Goal: Task Accomplishment & Management: Manage account settings

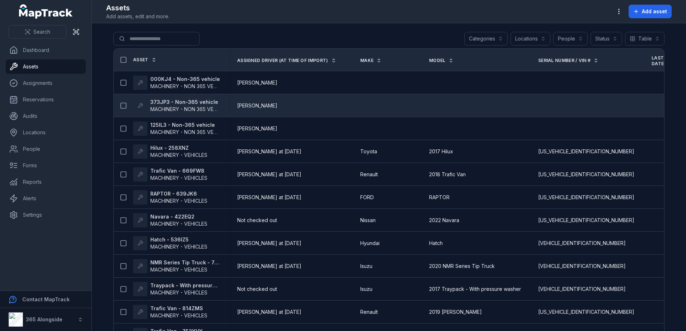
click at [193, 108] on span "MACHINERY - NON 365 VEHICLES" at bounding box center [190, 109] width 80 height 6
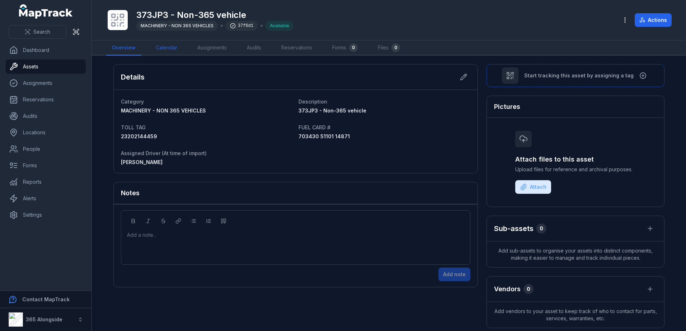
click at [176, 52] on link "Calendar" at bounding box center [166, 48] width 33 height 15
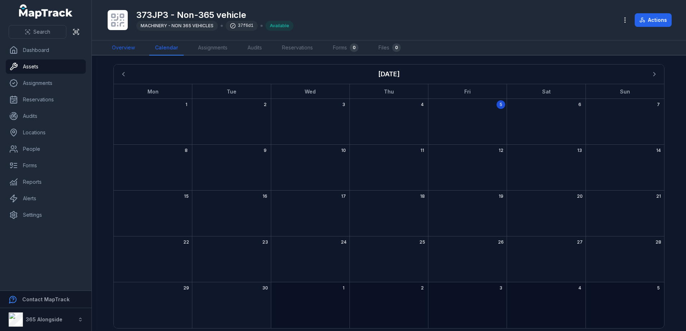
click at [136, 49] on link "Overview" at bounding box center [123, 48] width 34 height 15
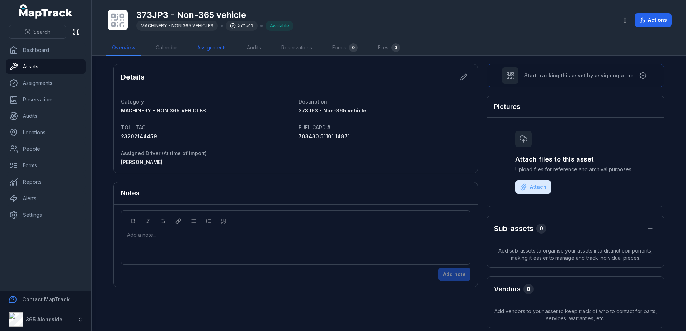
click at [192, 46] on link "Assignments" at bounding box center [212, 48] width 41 height 15
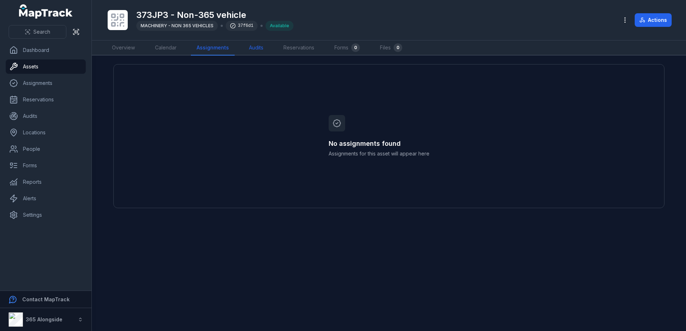
click at [250, 48] on link "Audits" at bounding box center [256, 48] width 26 height 15
click at [291, 49] on link "Reservations" at bounding box center [297, 48] width 42 height 15
click at [130, 48] on link "Overview" at bounding box center [123, 48] width 34 height 15
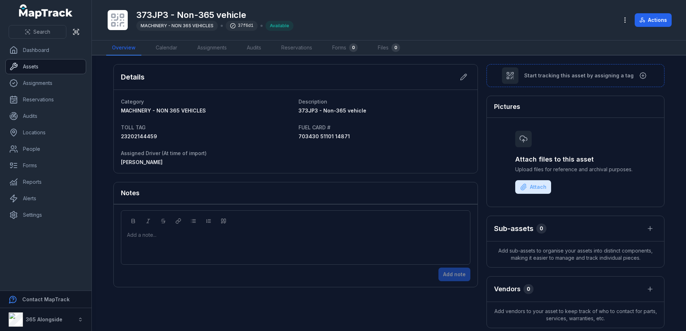
click at [37, 69] on link "Assets" at bounding box center [46, 67] width 80 height 14
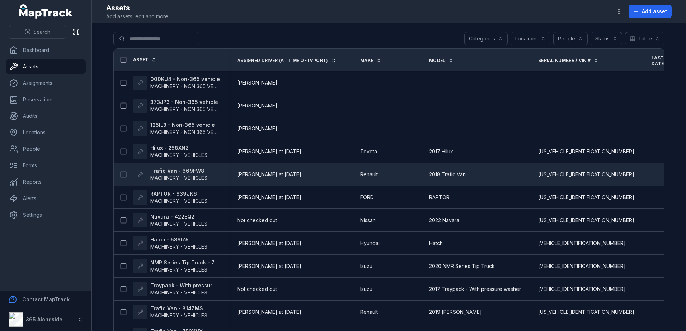
click at [171, 176] on span "MACHINERY - VEHICLES" at bounding box center [178, 178] width 57 height 6
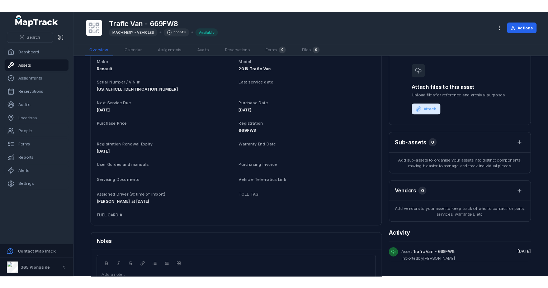
scroll to position [36, 0]
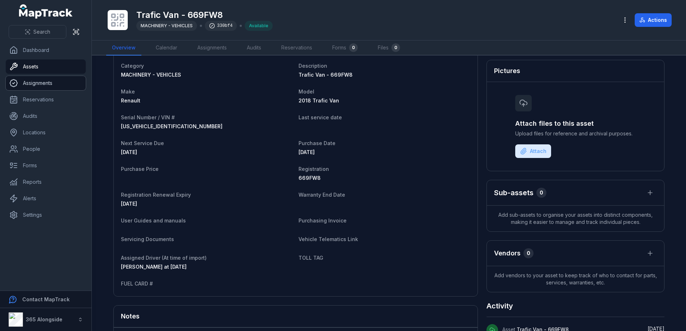
drag, startPoint x: 29, startPoint y: 80, endPoint x: 34, endPoint y: 80, distance: 4.7
click at [29, 80] on link "Assignments" at bounding box center [46, 83] width 80 height 14
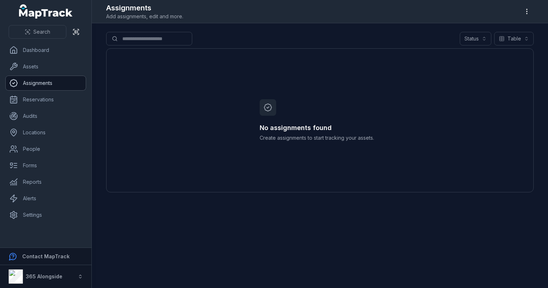
click at [34, 80] on link "Assignments" at bounding box center [46, 83] width 80 height 14
click at [37, 66] on link "Assets" at bounding box center [46, 67] width 80 height 14
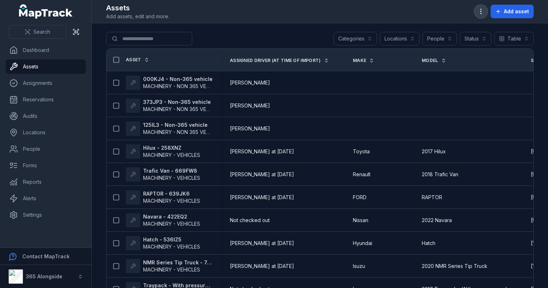
click at [478, 12] on icon "button" at bounding box center [480, 11] width 7 height 7
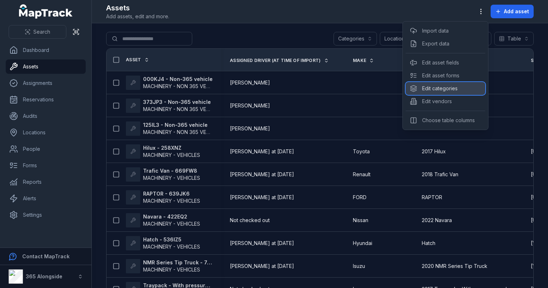
click at [439, 85] on div "Edit categories" at bounding box center [446, 88] width 80 height 13
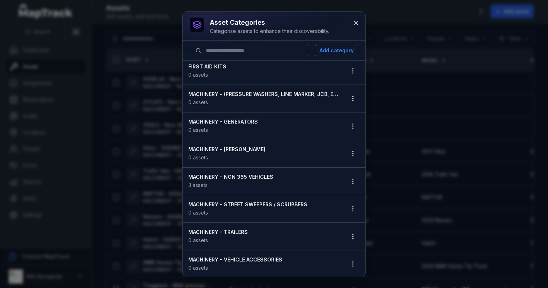
scroll to position [72, 0]
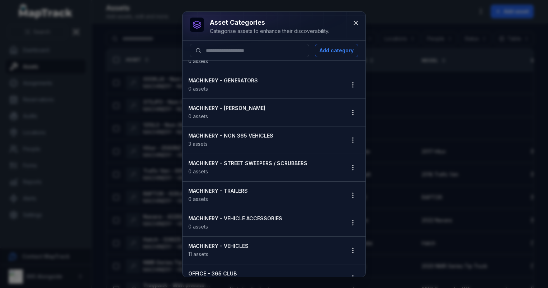
click at [238, 132] on strong "MACHINERY - NON 365 VEHICLES" at bounding box center [263, 135] width 151 height 7
click at [349, 138] on icon "button" at bounding box center [352, 140] width 7 height 7
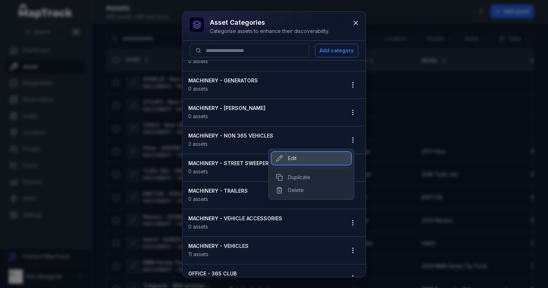
click at [296, 160] on div "Edit" at bounding box center [311, 158] width 80 height 13
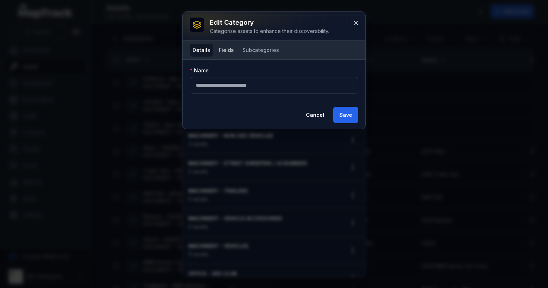
click at [233, 48] on button "Fields" at bounding box center [226, 50] width 21 height 13
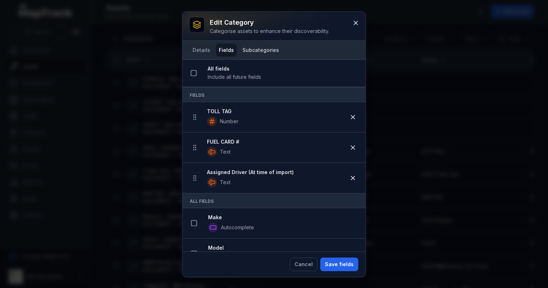
click at [254, 50] on button "Subcategories" at bounding box center [261, 50] width 42 height 13
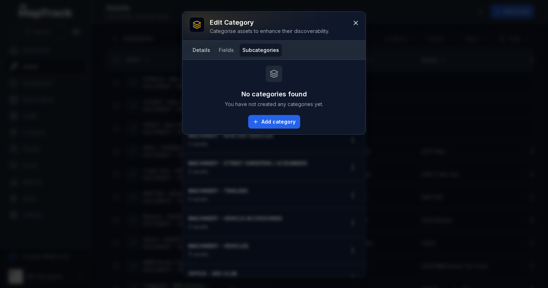
click at [204, 53] on button "Details" at bounding box center [201, 50] width 23 height 13
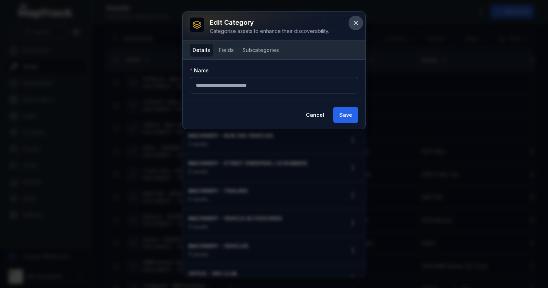
click at [355, 18] on button at bounding box center [356, 23] width 14 height 14
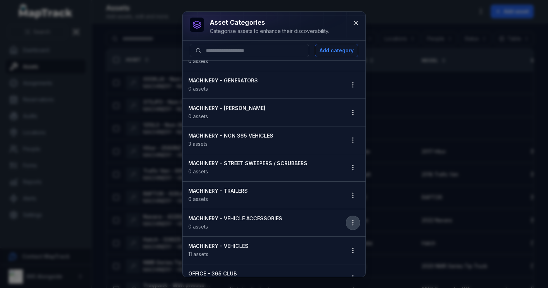
click at [346, 220] on button "button" at bounding box center [353, 223] width 14 height 14
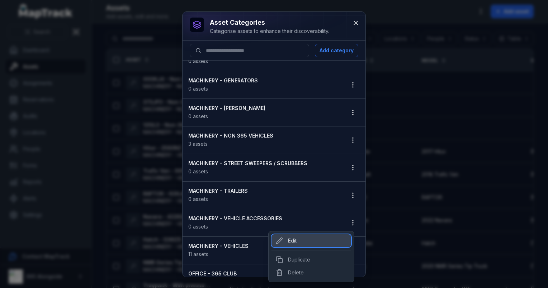
click at [295, 238] on div "Edit" at bounding box center [311, 241] width 80 height 13
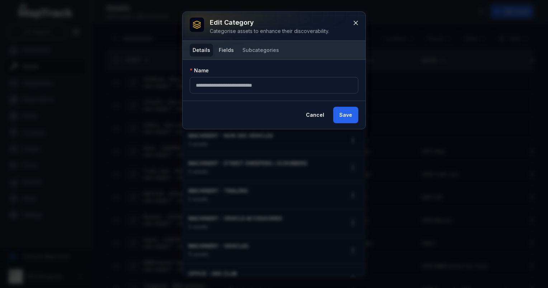
click at [228, 53] on button "Fields" at bounding box center [226, 50] width 21 height 13
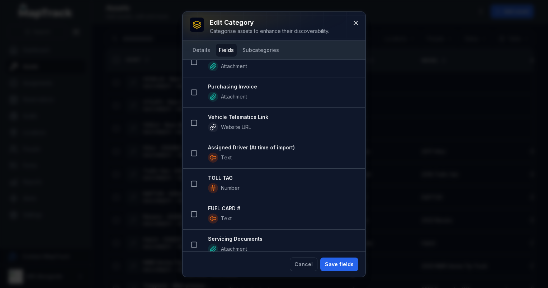
scroll to position [412, 0]
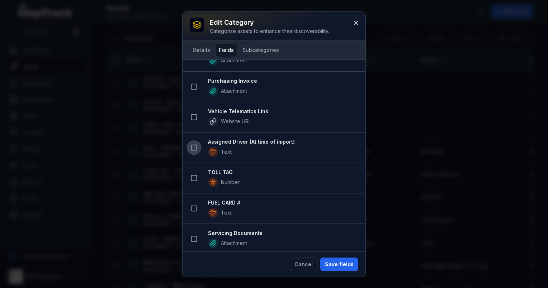
click at [193, 144] on icon at bounding box center [193, 147] width 7 height 7
click at [193, 175] on icon at bounding box center [193, 178] width 7 height 7
click at [195, 206] on icon at bounding box center [193, 209] width 7 height 7
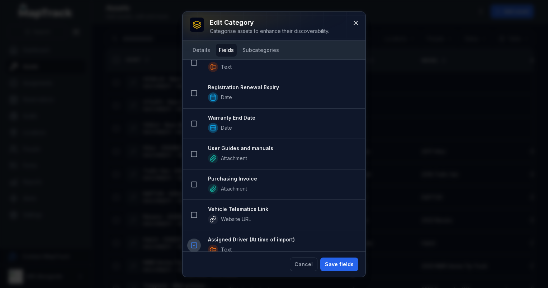
scroll to position [424, 0]
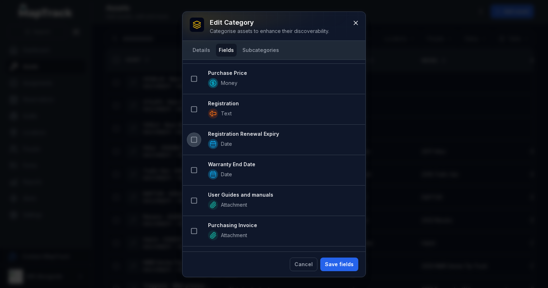
click at [197, 139] on icon at bounding box center [193, 139] width 7 height 7
click at [193, 108] on icon at bounding box center [193, 109] width 7 height 7
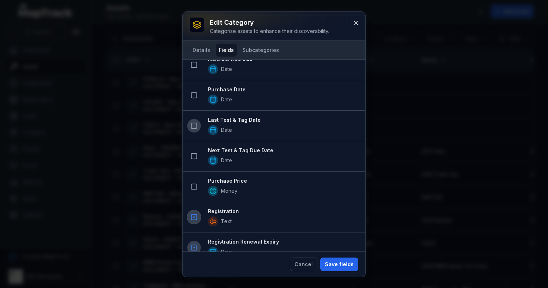
scroll to position [306, 0]
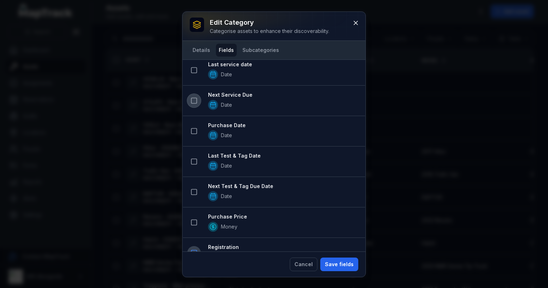
click at [192, 98] on rect at bounding box center [194, 100] width 5 height 5
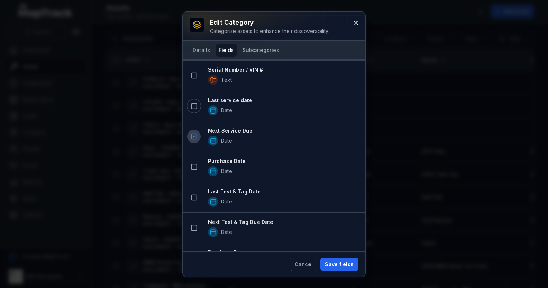
click at [193, 103] on icon at bounding box center [193, 106] width 7 height 7
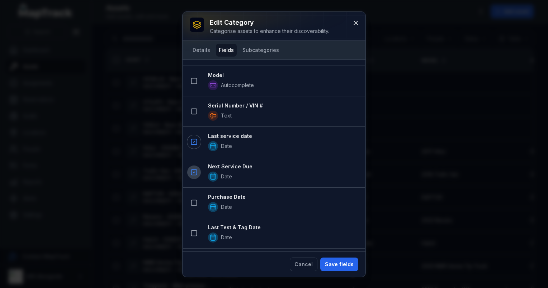
scroll to position [259, 0]
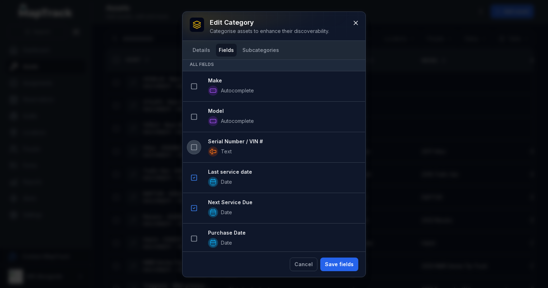
click at [197, 145] on icon at bounding box center [193, 147] width 7 height 7
click at [193, 113] on icon at bounding box center [193, 116] width 7 height 7
click at [194, 86] on icon at bounding box center [193, 86] width 7 height 7
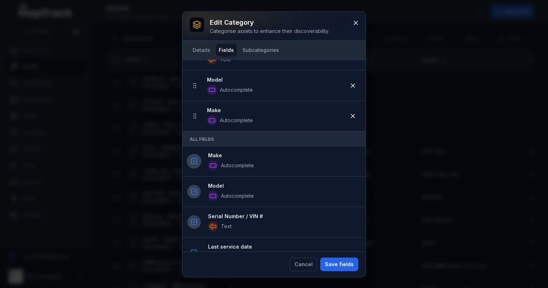
scroll to position [287, 0]
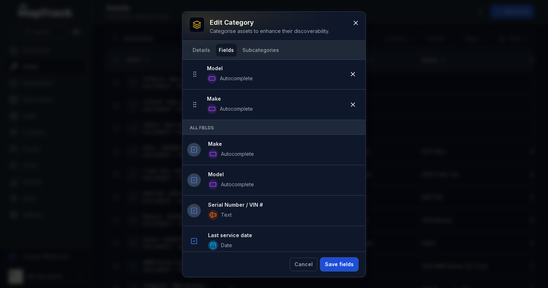
click at [341, 267] on button "Save fields" at bounding box center [339, 265] width 38 height 14
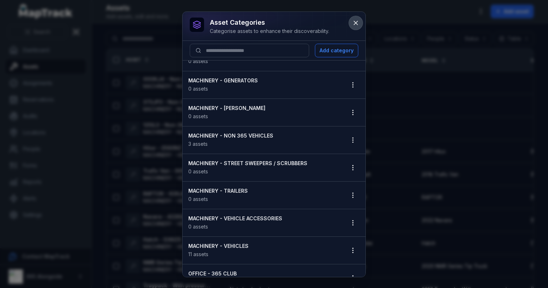
click at [351, 24] on button at bounding box center [356, 23] width 14 height 14
